Goal: Navigation & Orientation: Find specific page/section

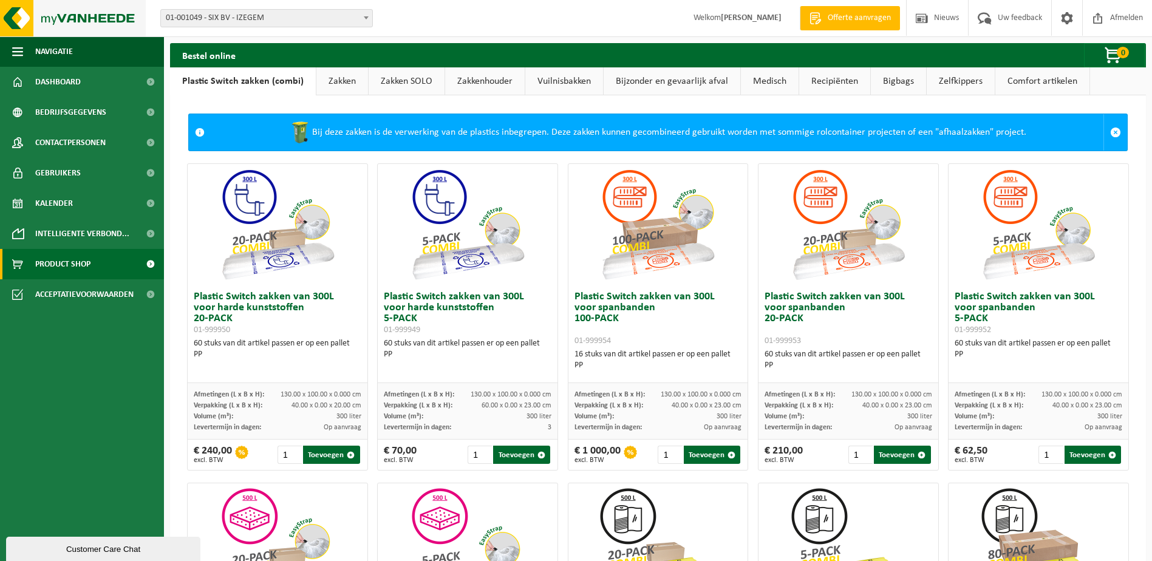
click at [59, 19] on img at bounding box center [73, 18] width 146 height 36
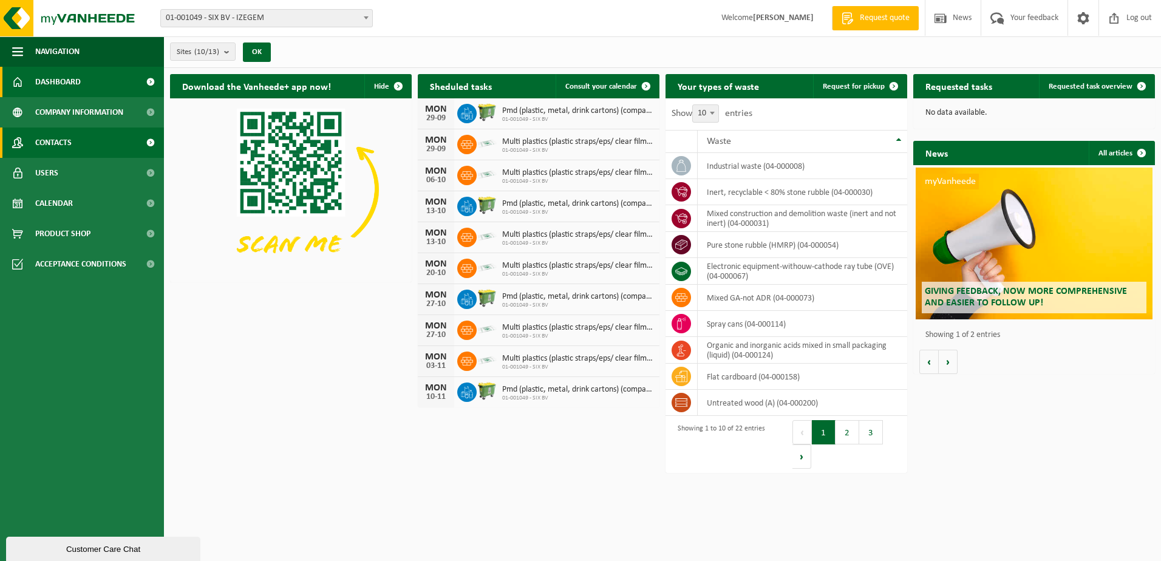
click at [67, 142] on span "Contacts" at bounding box center [53, 142] width 36 height 30
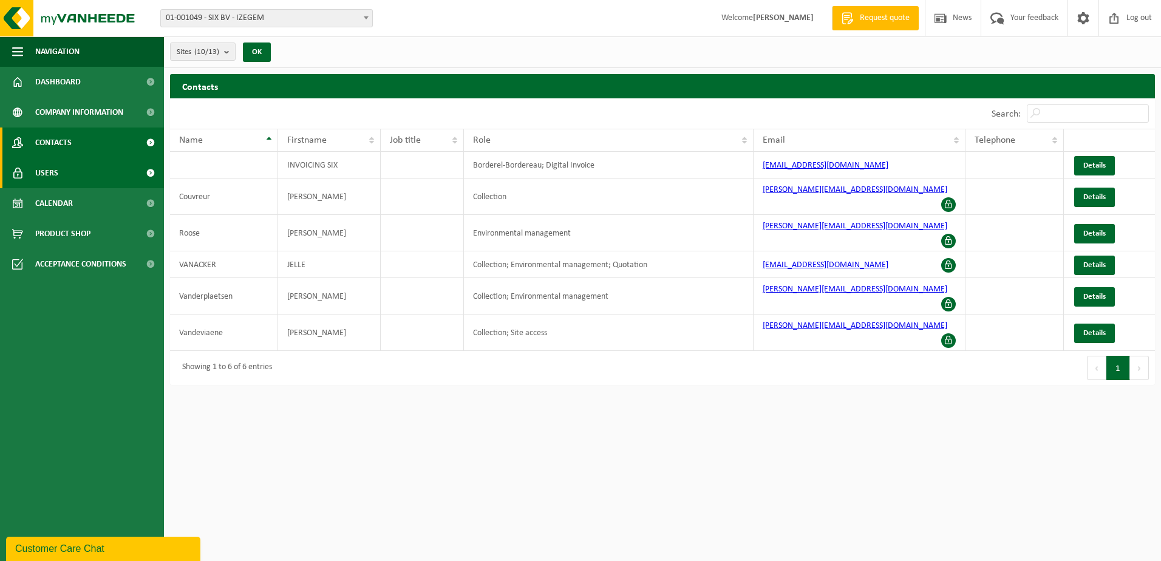
click at [57, 173] on span "Users" at bounding box center [46, 173] width 23 height 30
